Goal: Task Accomplishment & Management: Use online tool/utility

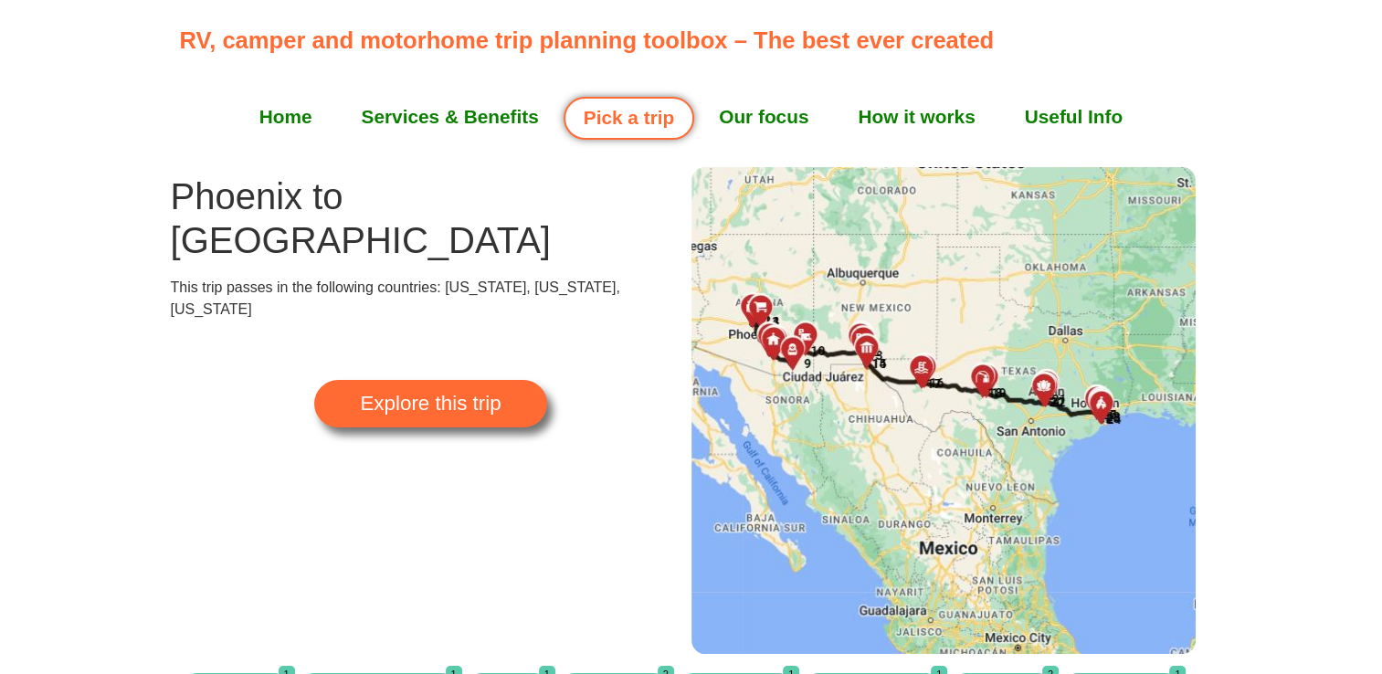
click at [950, 103] on link "How it works" at bounding box center [916, 117] width 166 height 46
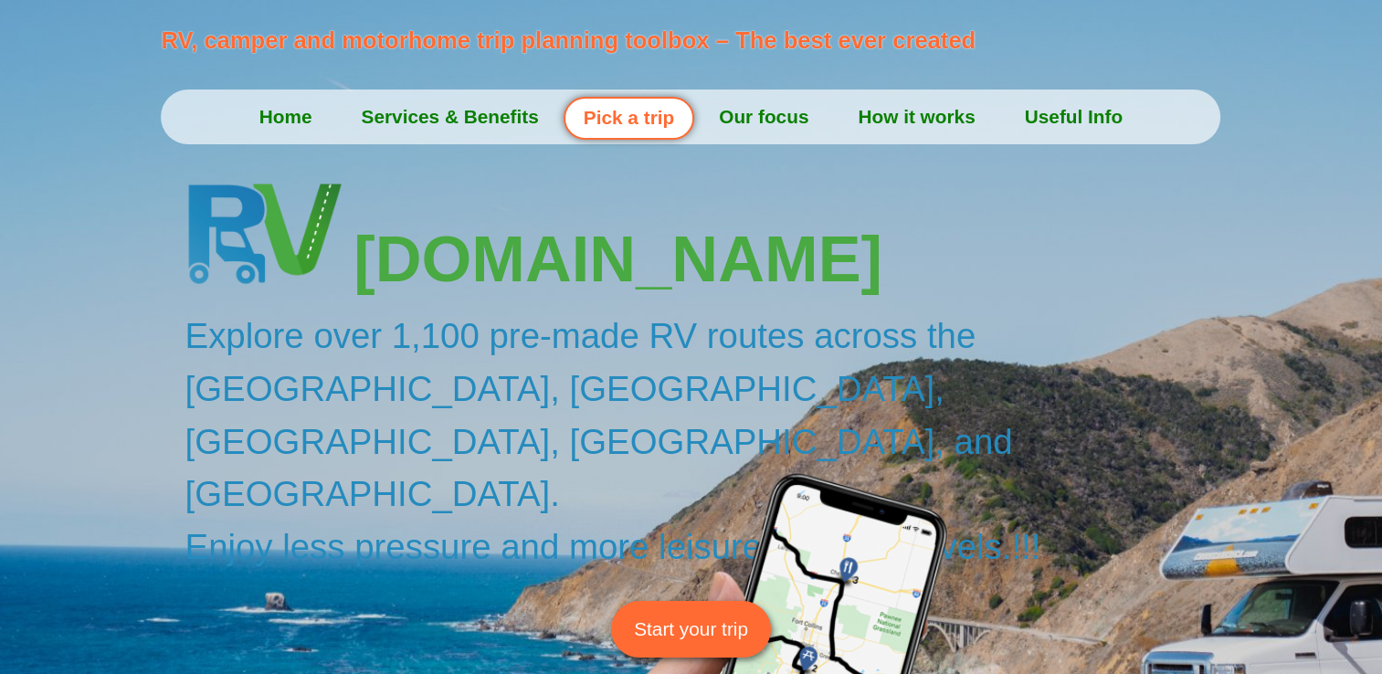
click at [668, 615] on span "Start your trip" at bounding box center [691, 629] width 114 height 28
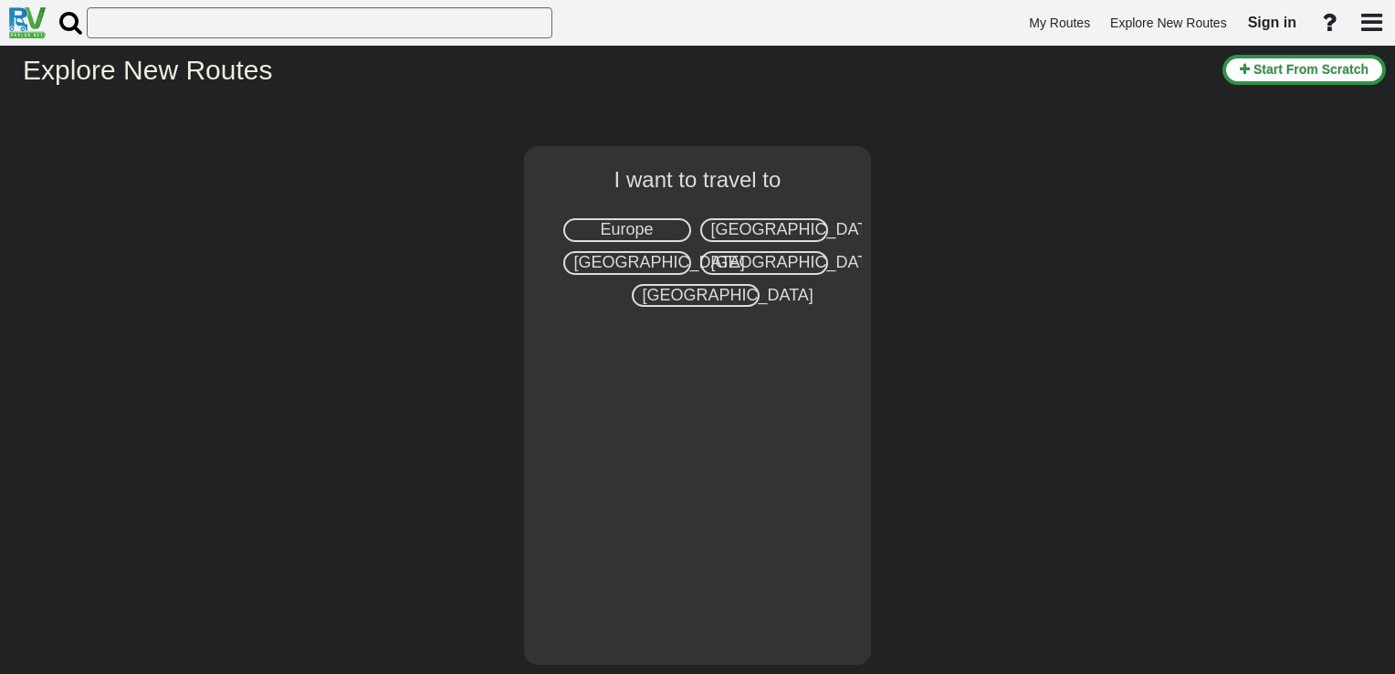
click at [716, 229] on span "[GEOGRAPHIC_DATA]" at bounding box center [796, 229] width 171 height 18
select select "number:2"
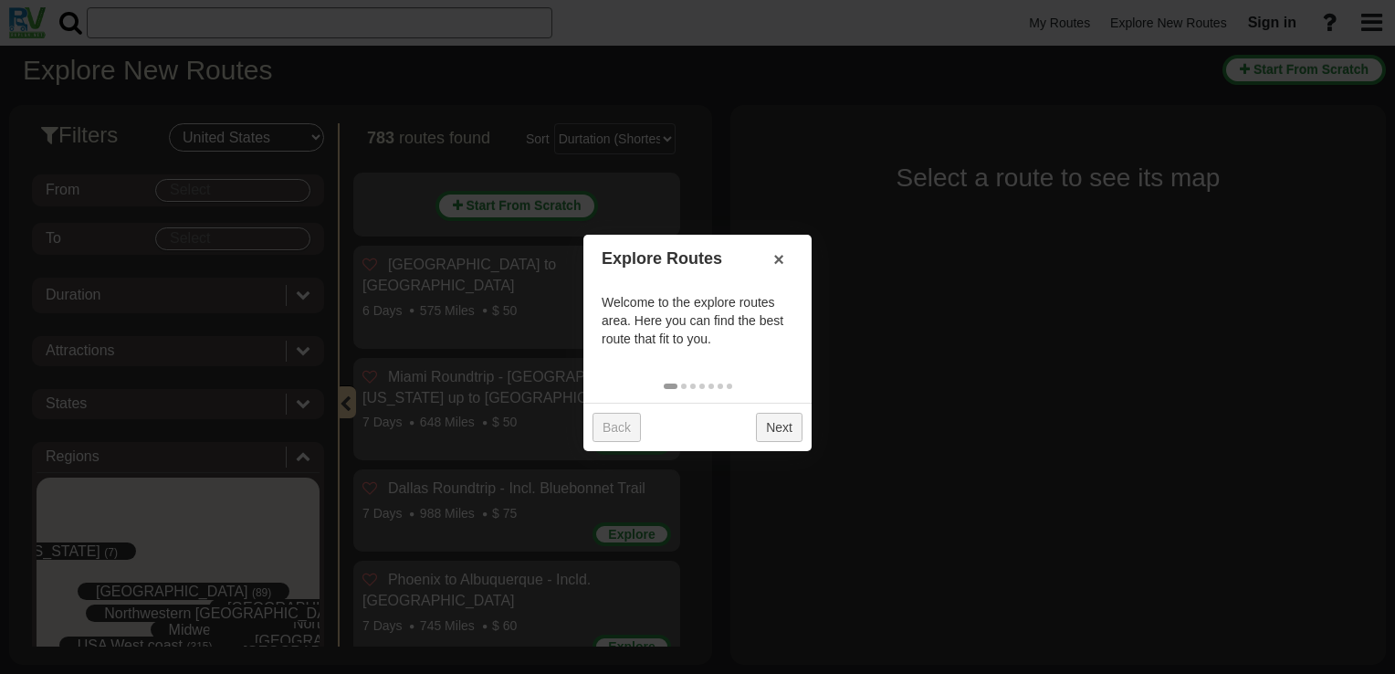
click at [265, 183] on div at bounding box center [697, 337] width 1395 height 674
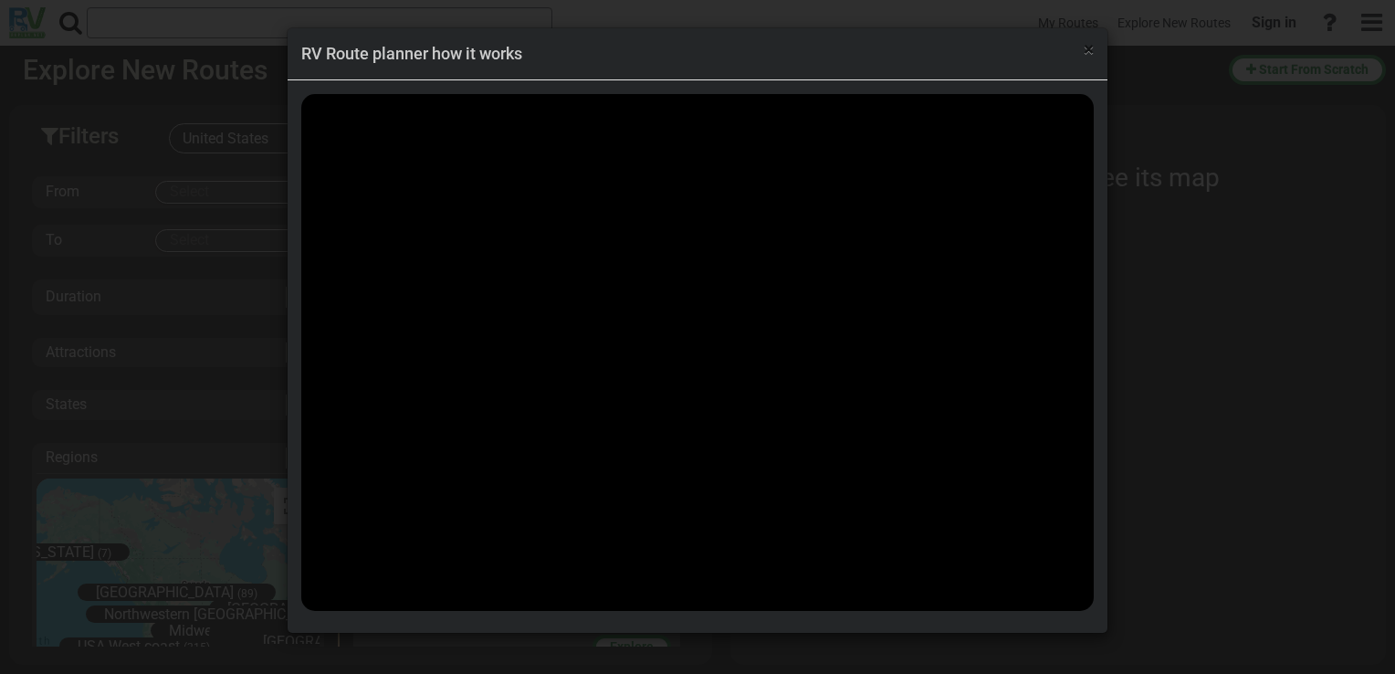
click at [1089, 49] on span "×" at bounding box center [1089, 49] width 10 height 22
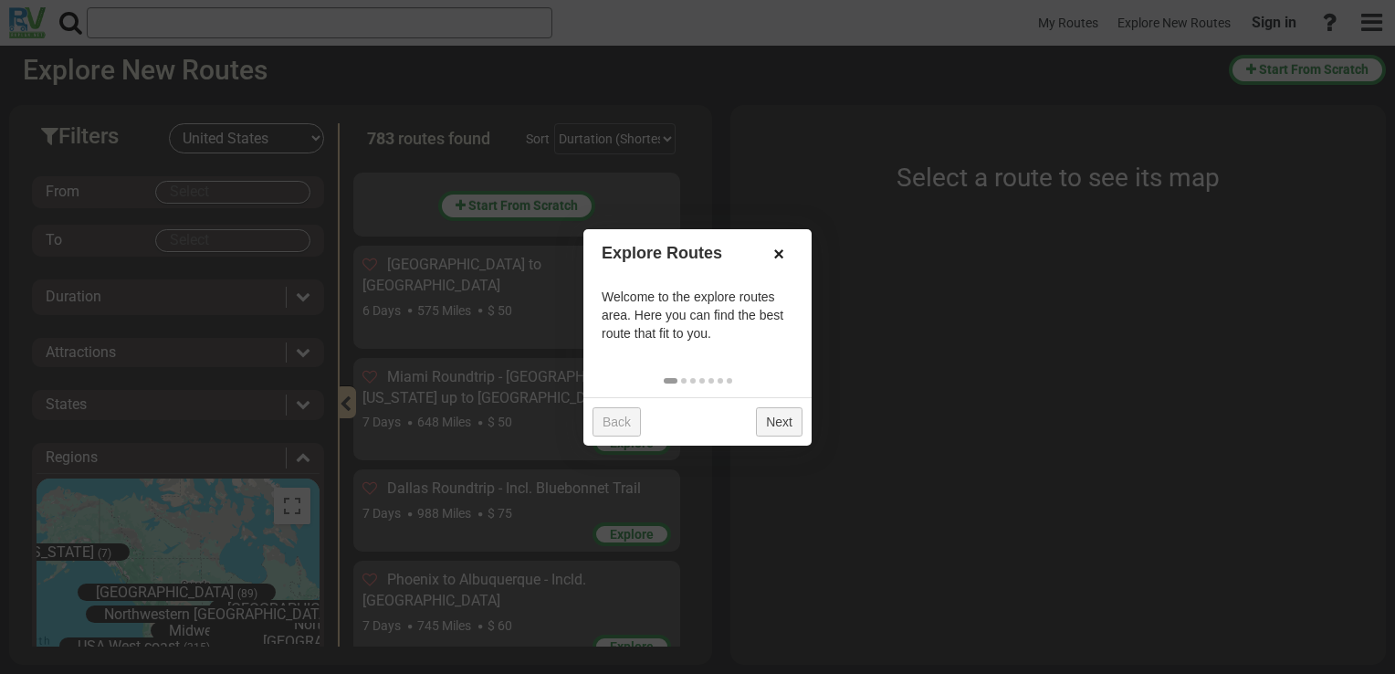
click at [774, 254] on link "×" at bounding box center [778, 253] width 29 height 31
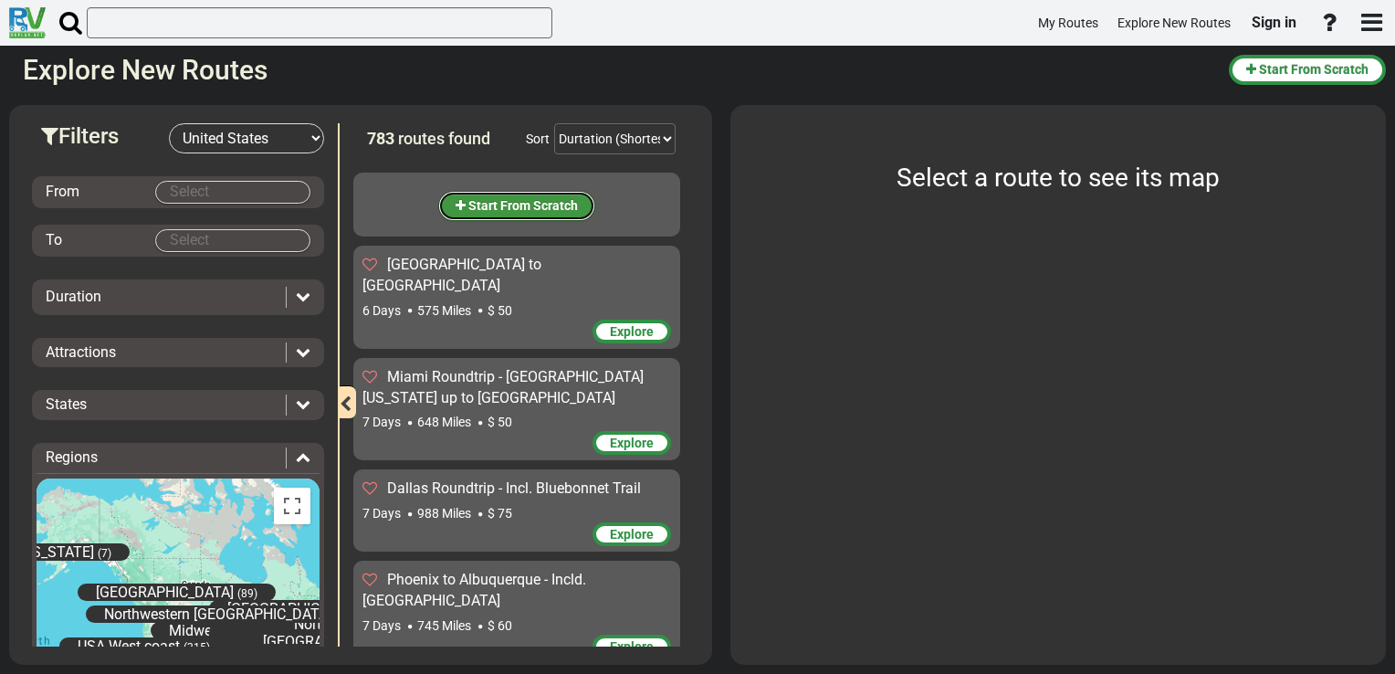
click at [528, 203] on span "Start From Scratch" at bounding box center [523, 205] width 110 height 15
